Goal: Go to known website: Access a specific website the user already knows

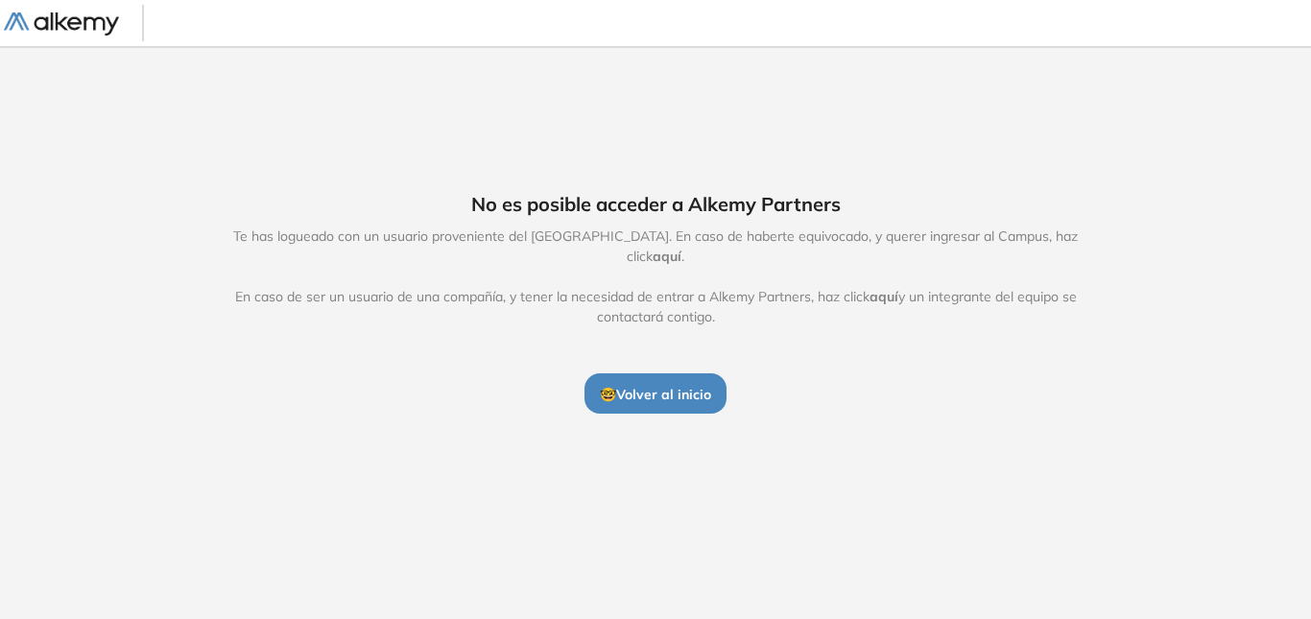
click at [658, 403] on button "🤓 Volver al inicio" at bounding box center [656, 393] width 142 height 40
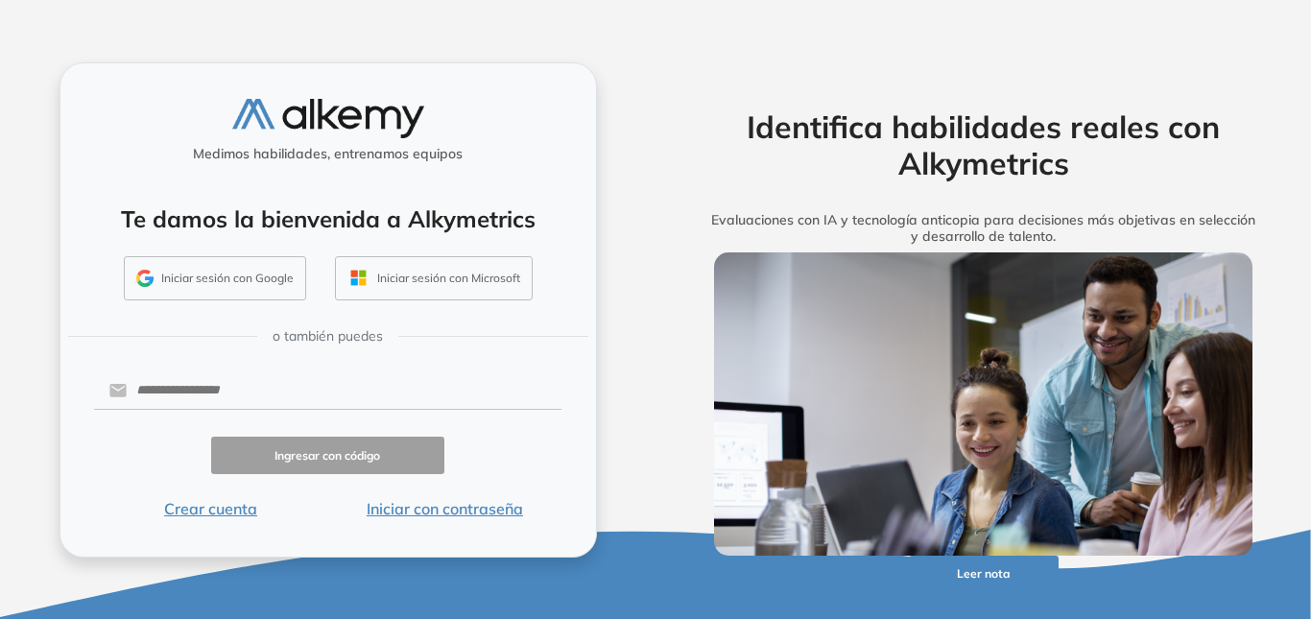
click at [223, 278] on button "Iniciar sesión con Google" at bounding box center [215, 278] width 182 height 44
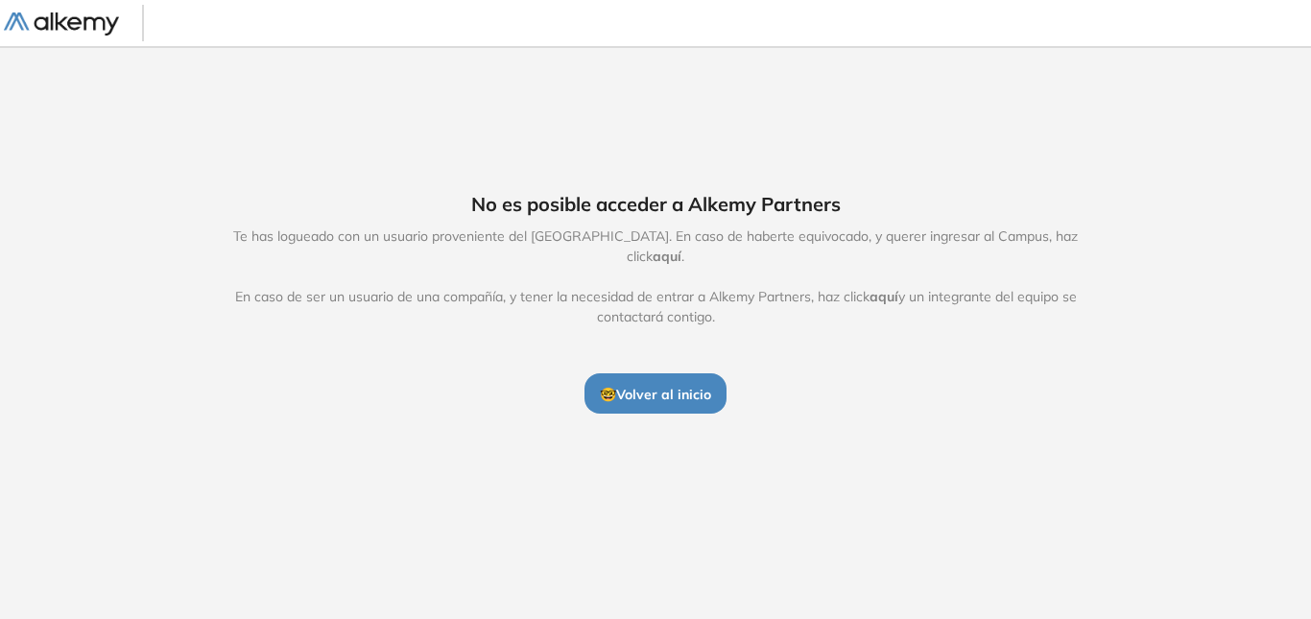
click at [77, 24] on img at bounding box center [61, 24] width 115 height 24
click at [469, 368] on div "No es posible acceder a Alkemy Partners Te has logueado con un usuario provenie…" at bounding box center [655, 302] width 983 height 224
